Goal: Task Accomplishment & Management: Use online tool/utility

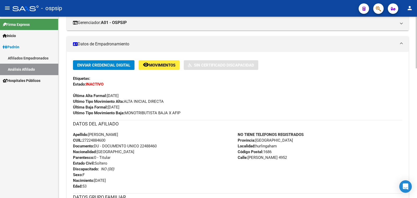
scroll to position [98, 0]
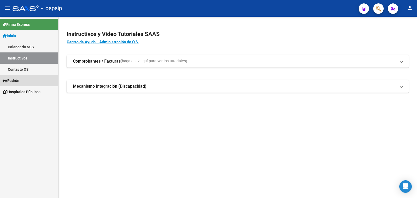
click at [14, 79] on span "Padrón" at bounding box center [11, 81] width 17 height 6
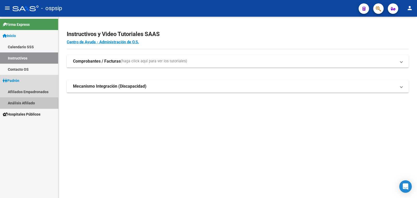
click at [20, 104] on link "Análisis Afiliado" at bounding box center [29, 102] width 58 height 11
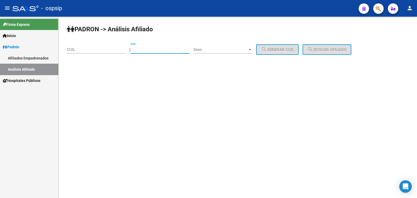
click at [157, 49] on input "DNI" at bounding box center [160, 49] width 59 height 5
paste input "41581461"
type input "41581461"
click at [225, 50] on span "Sexo" at bounding box center [220, 49] width 54 height 5
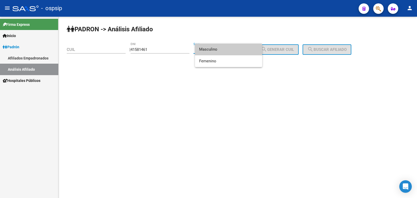
click at [225, 50] on span "Masculino" at bounding box center [228, 50] width 59 height 12
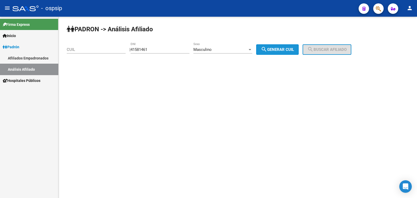
click at [282, 50] on span "search Generar CUIL" at bounding box center [277, 49] width 33 height 5
type input "20-41581461-6"
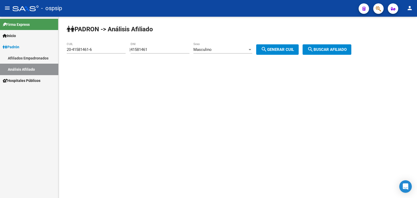
click at [326, 49] on span "search Buscar afiliado" at bounding box center [326, 49] width 39 height 5
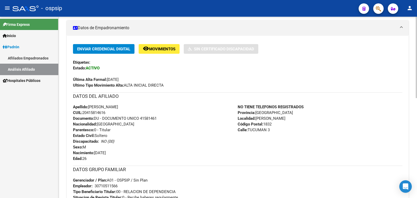
scroll to position [130, 0]
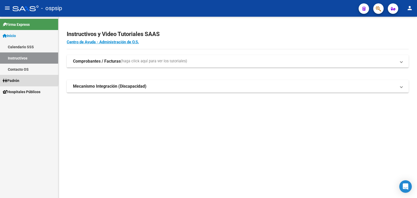
click at [16, 80] on span "Padrón" at bounding box center [11, 81] width 17 height 6
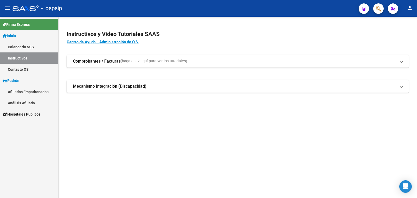
click at [19, 102] on link "Análisis Afiliado" at bounding box center [29, 102] width 58 height 11
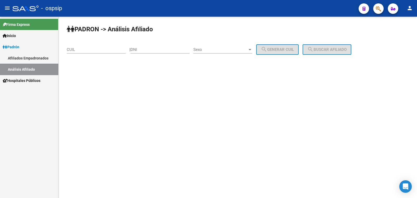
click at [158, 47] on div "DNI" at bounding box center [160, 47] width 59 height 11
type input "27632728"
click at [219, 47] on div "Sexo Sexo" at bounding box center [222, 47] width 59 height 11
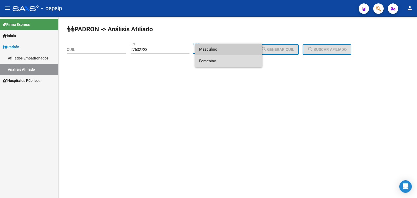
click at [233, 61] on span "Femenino" at bounding box center [228, 61] width 59 height 12
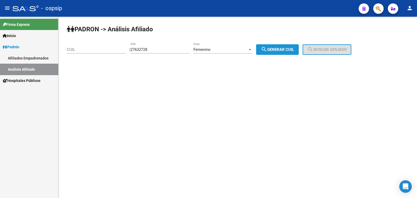
click at [291, 46] on button "search Generar CUIL" at bounding box center [277, 49] width 42 height 10
type input "27-27632728-9"
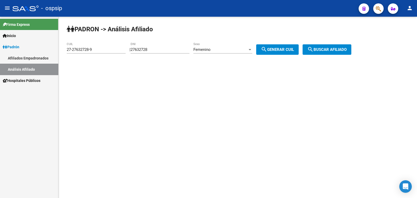
click at [330, 50] on span "search Buscar afiliado" at bounding box center [326, 49] width 39 height 5
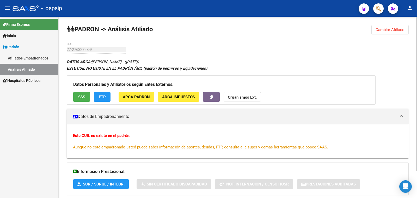
click at [90, 47] on div "27-27632728-9 CUIL" at bounding box center [96, 47] width 59 height 11
drag, startPoint x: 81, startPoint y: 47, endPoint x: 272, endPoint y: 62, distance: 191.7
click at [272, 62] on div "DATOS ARCA: [PERSON_NAME] ([DATE]) ESTE CUIL NO EXISTE EN EL PADRÓN ÁGIL (padró…" at bounding box center [238, 137] width 342 height 159
click at [262, 66] on div "ESTE CUIL NO EXISTE EN EL PADRÓN ÁGIL (padrón de permisos y liquidaciones)" at bounding box center [238, 68] width 342 height 6
